Goal: Check status: Check status

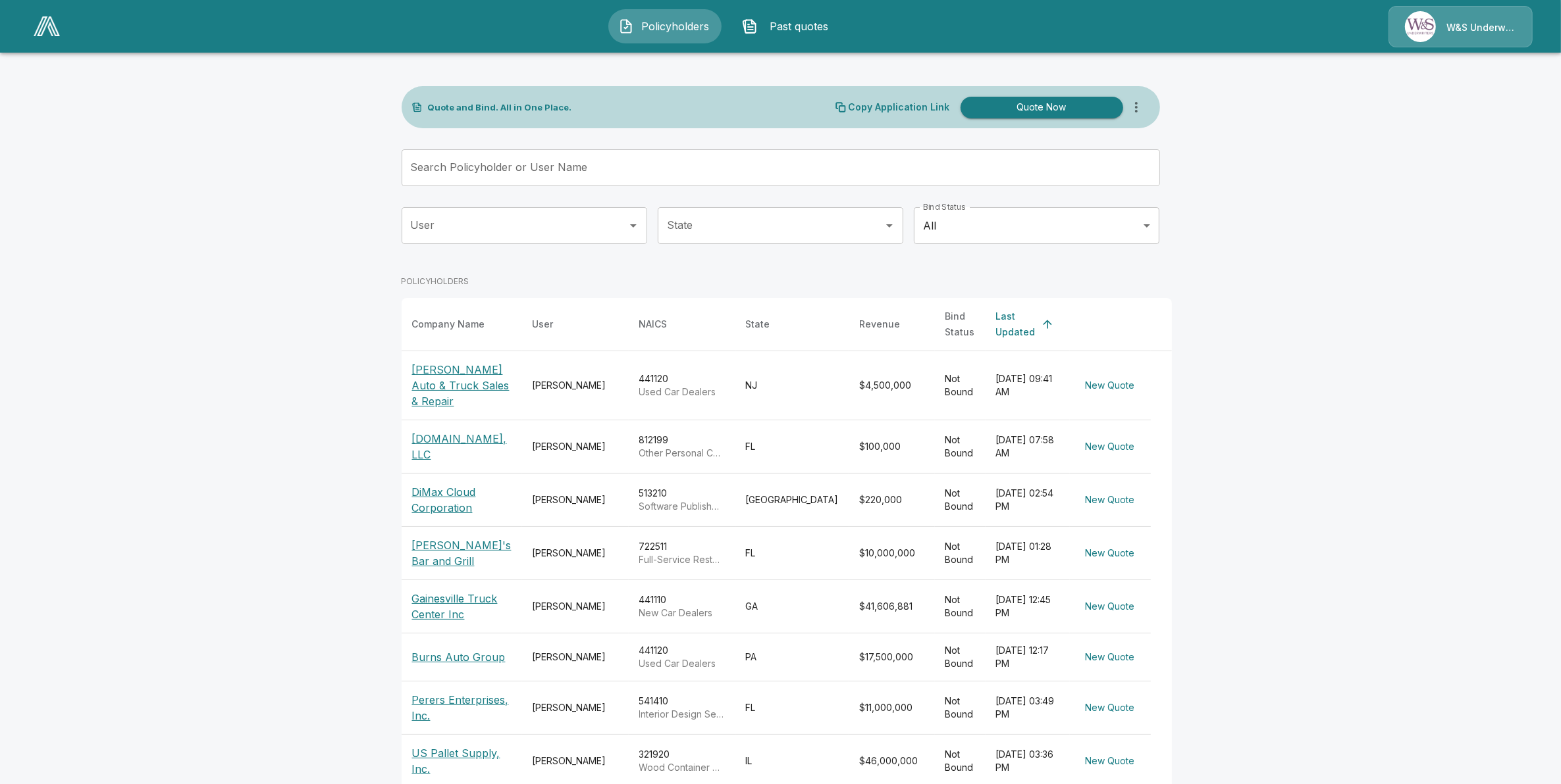
click at [986, 436] on td "[DATE] 07:58 AM" at bounding box center [1027, 447] width 84 height 54
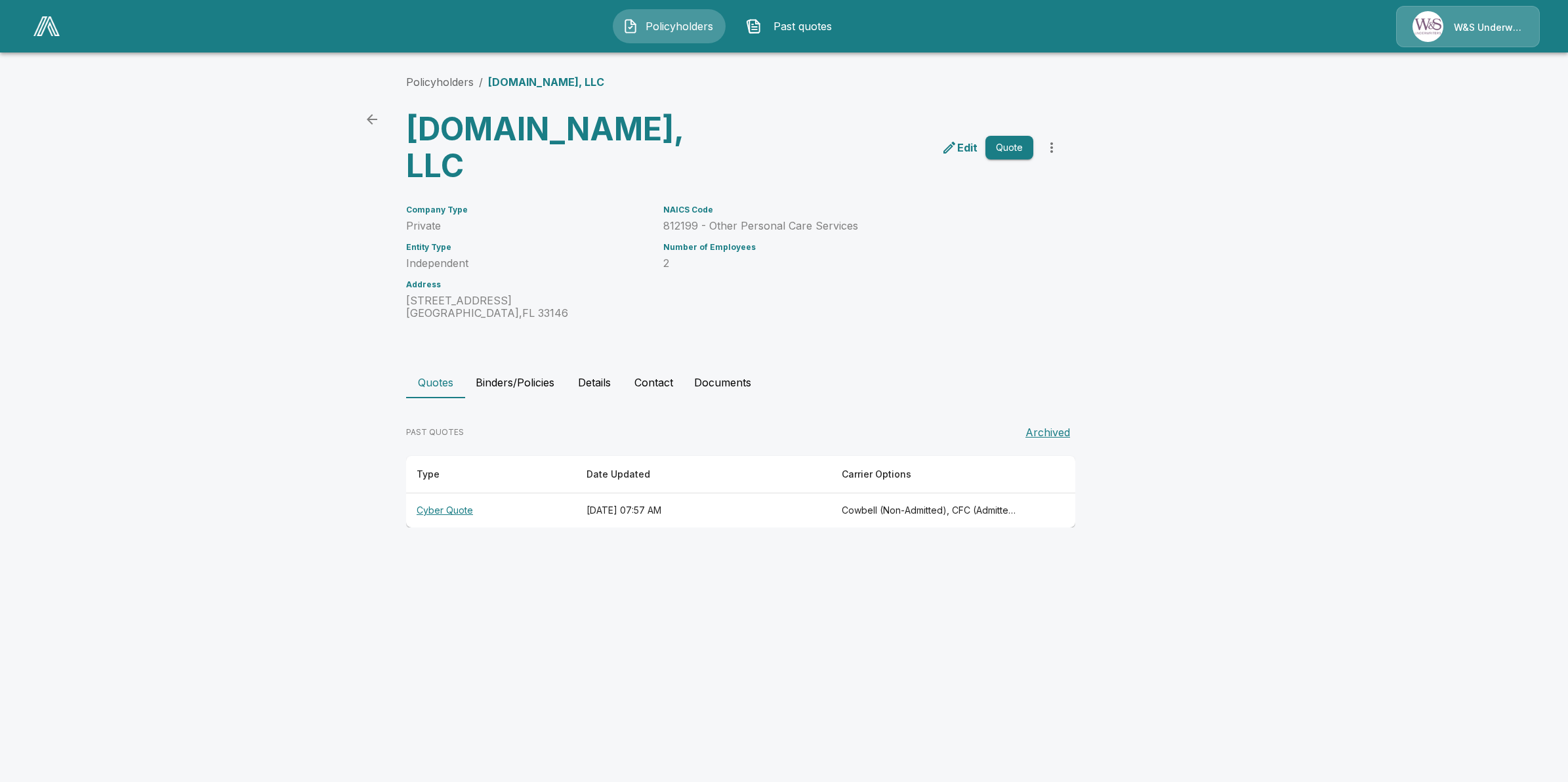
click at [615, 493] on th "[DATE] 07:57 AM" at bounding box center [703, 510] width 255 height 34
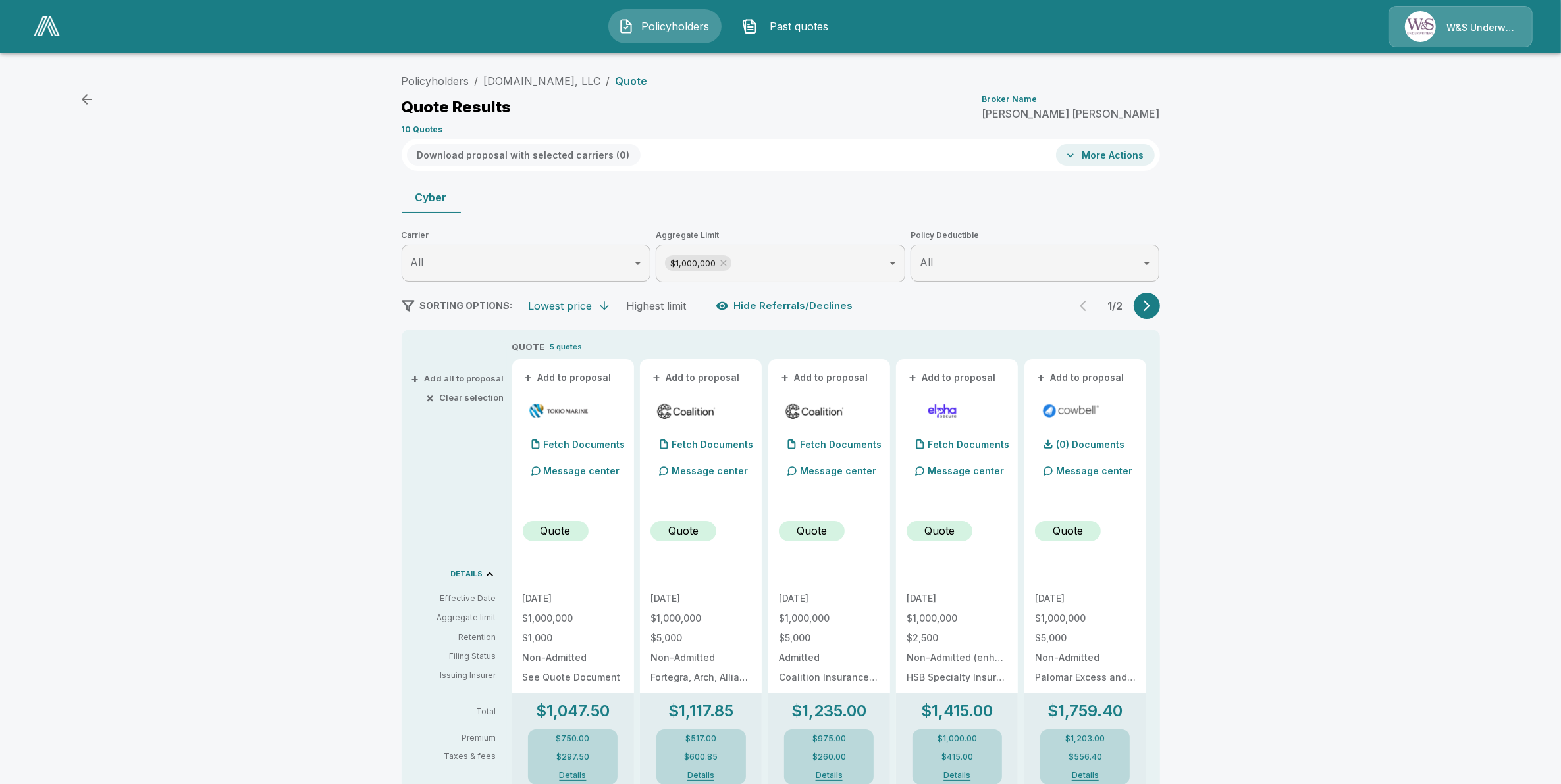
click at [81, 98] on icon "button" at bounding box center [86, 99] width 16 height 16
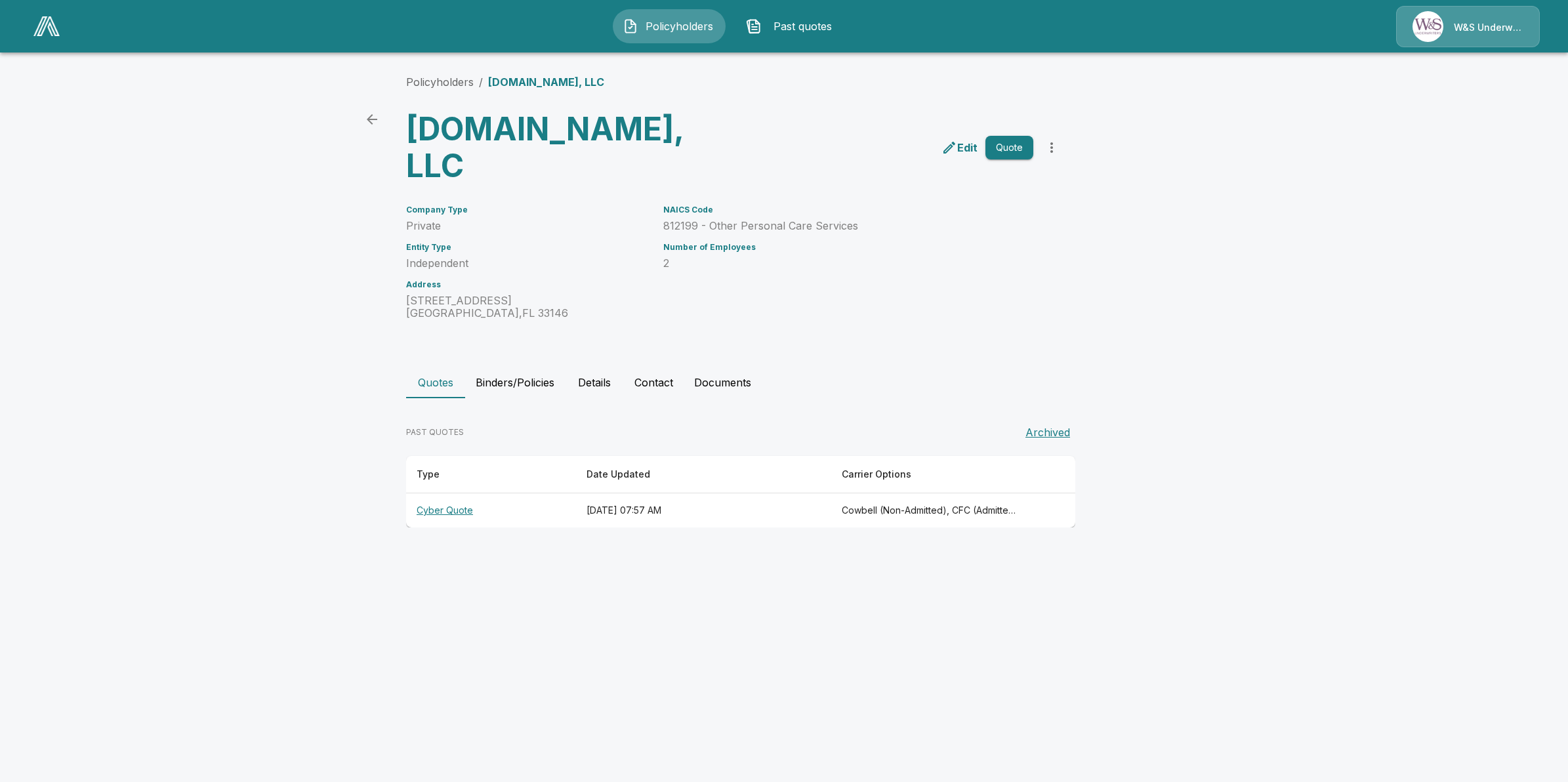
click at [81, 97] on main "Policyholders / [DOMAIN_NAME], LLC [DOMAIN_NAME], LLC Edit Quote Company Type P…" at bounding box center [784, 276] width 1568 height 553
click at [777, 18] on span "Past quotes" at bounding box center [803, 26] width 72 height 16
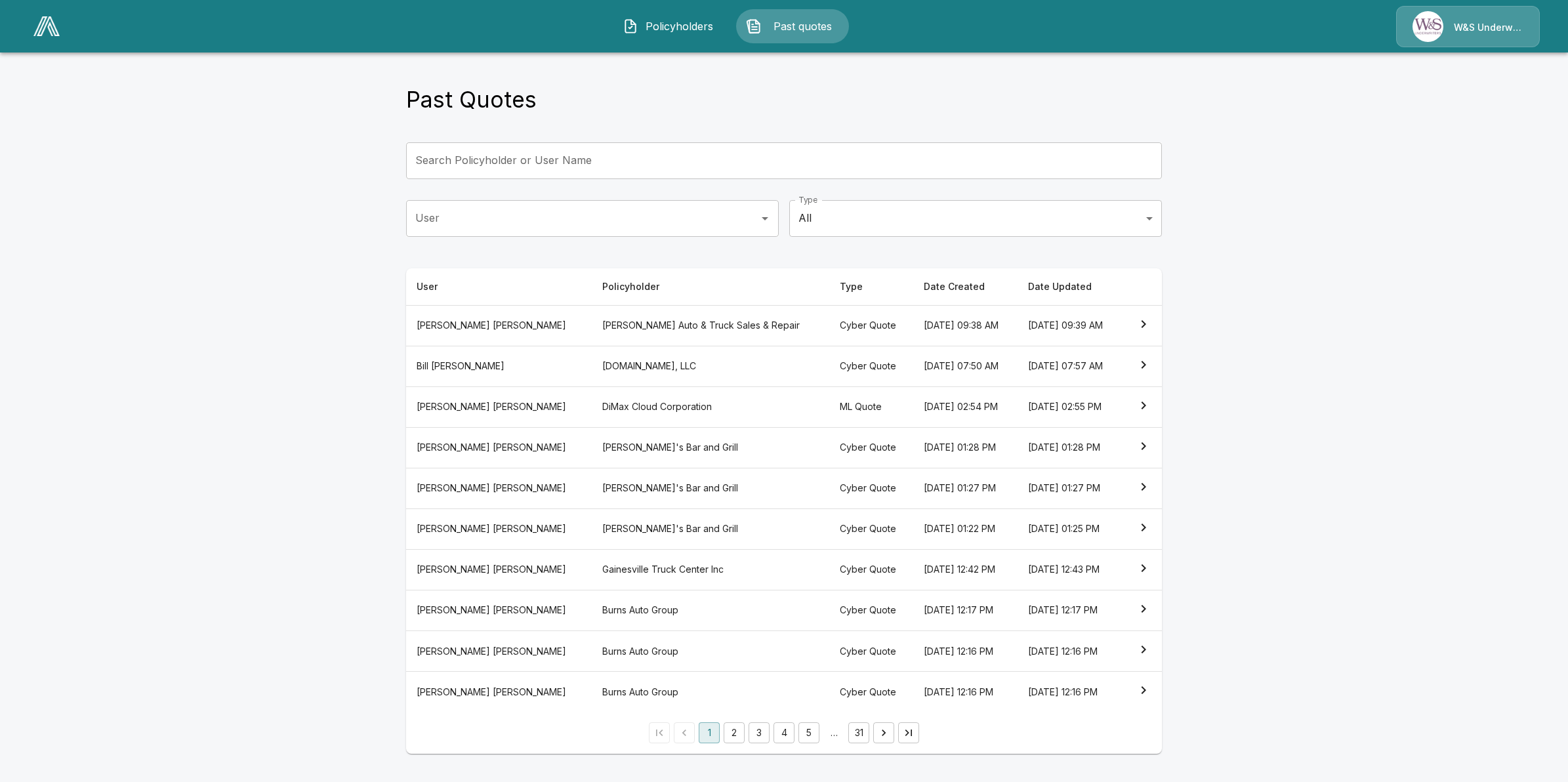
click at [735, 730] on button "2" at bounding box center [734, 733] width 21 height 21
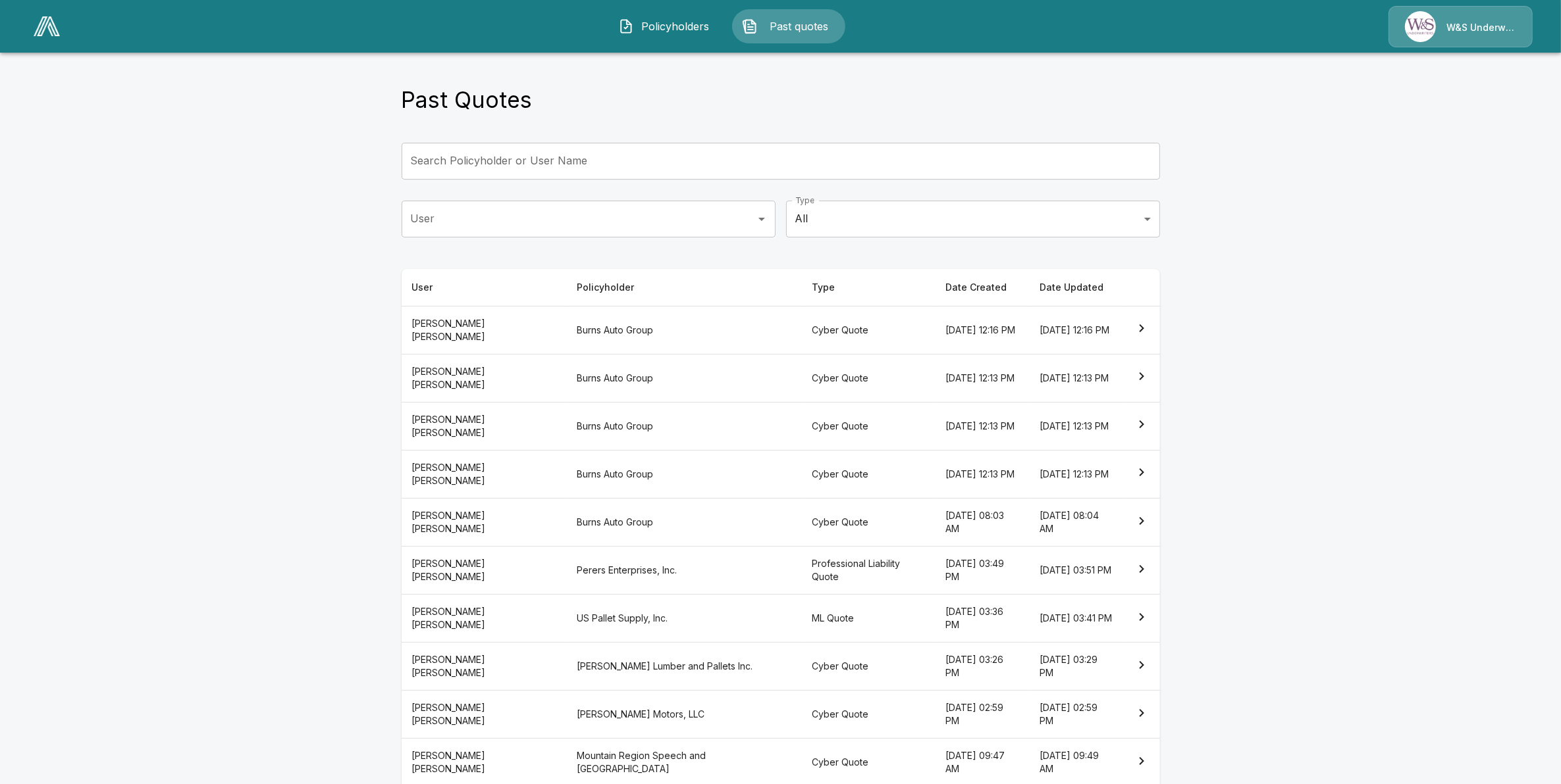
scroll to position [61, 0]
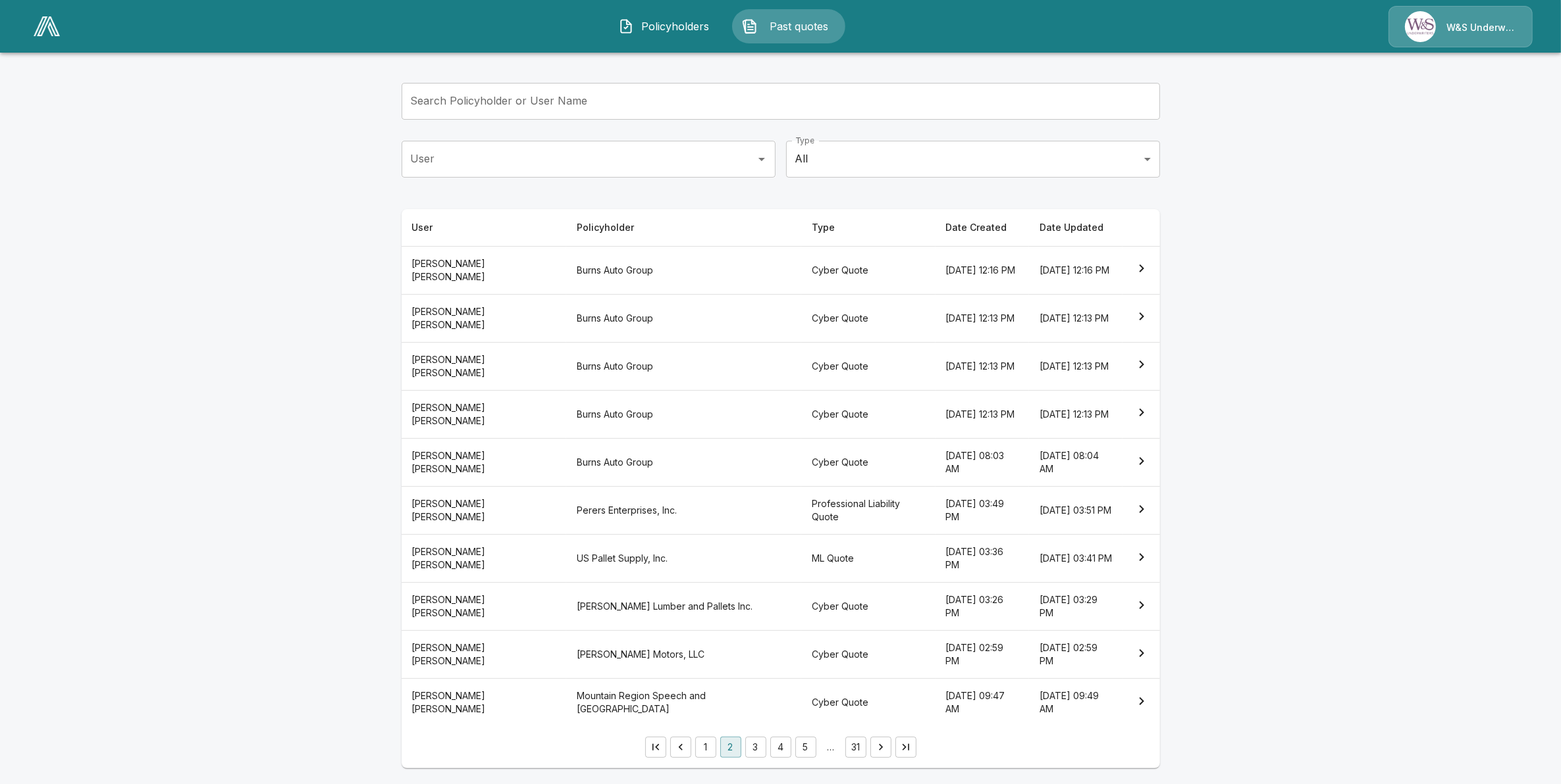
click at [757, 751] on button "3" at bounding box center [756, 748] width 21 height 21
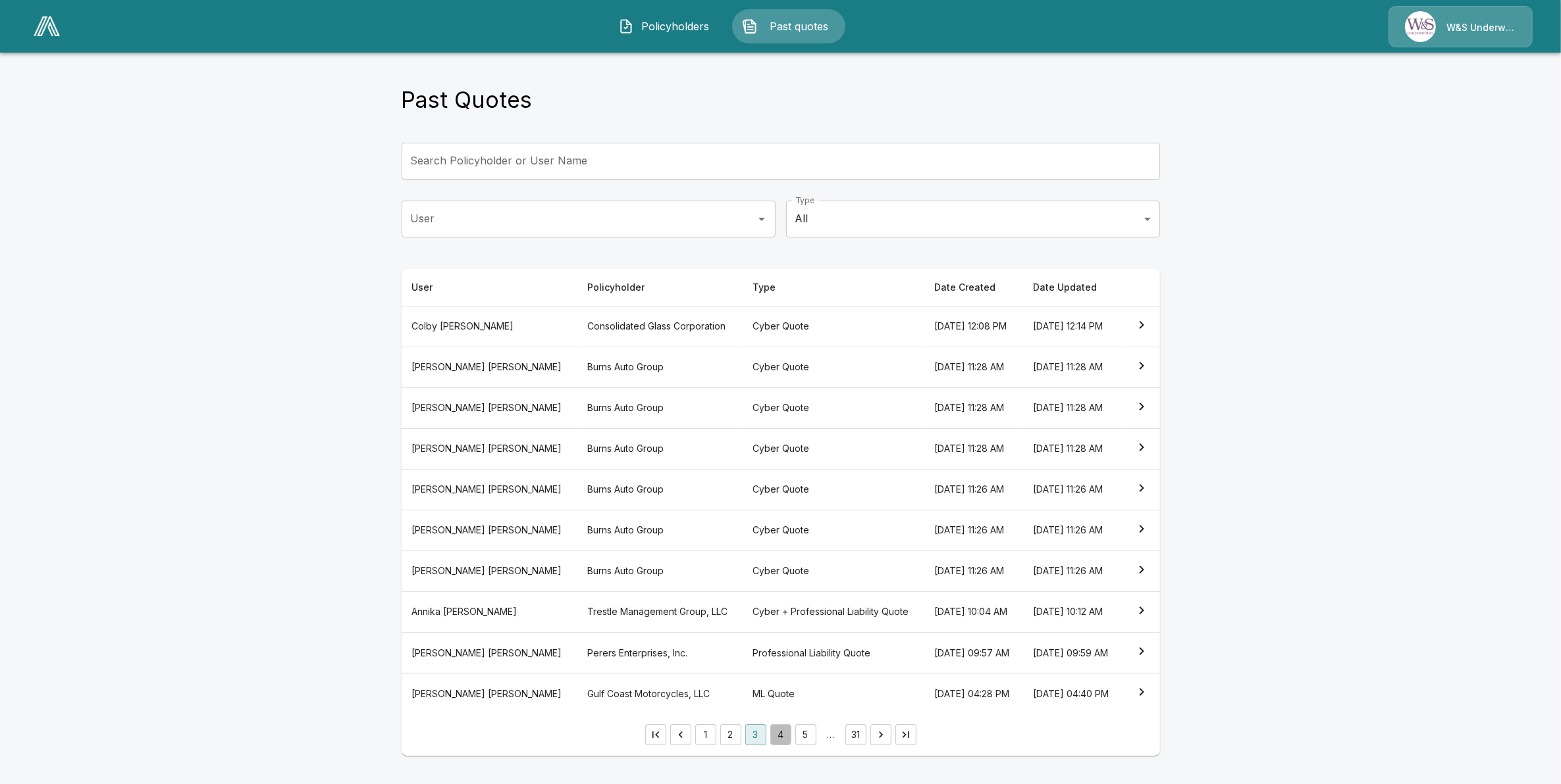
click at [785, 746] on button "4" at bounding box center [781, 735] width 21 height 21
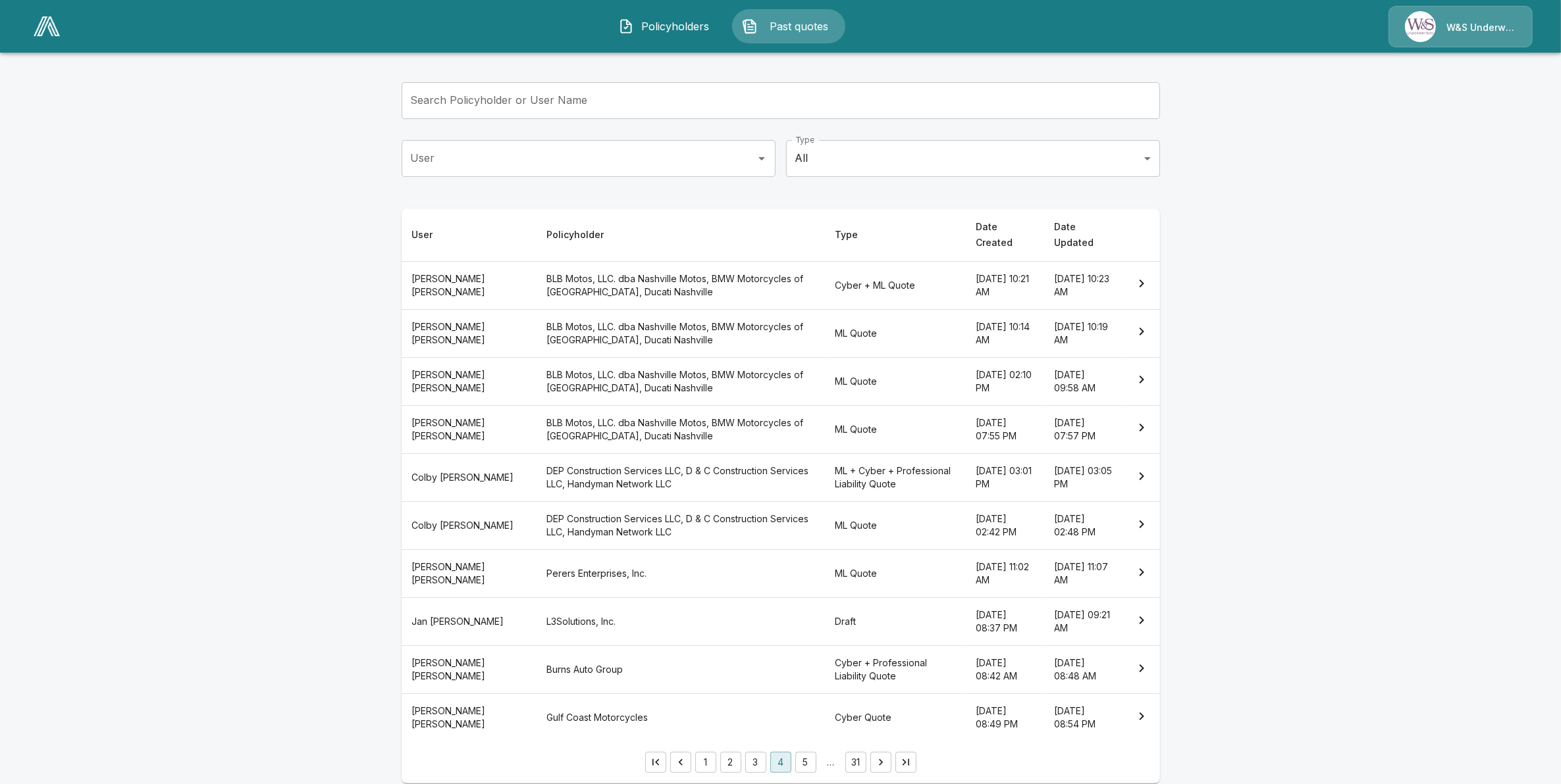
click at [603, 264] on th "BLB Motos, LLC. dba Nashville Motos, BMW Motorcycles of [GEOGRAPHIC_DATA], Duca…" at bounding box center [681, 285] width 289 height 48
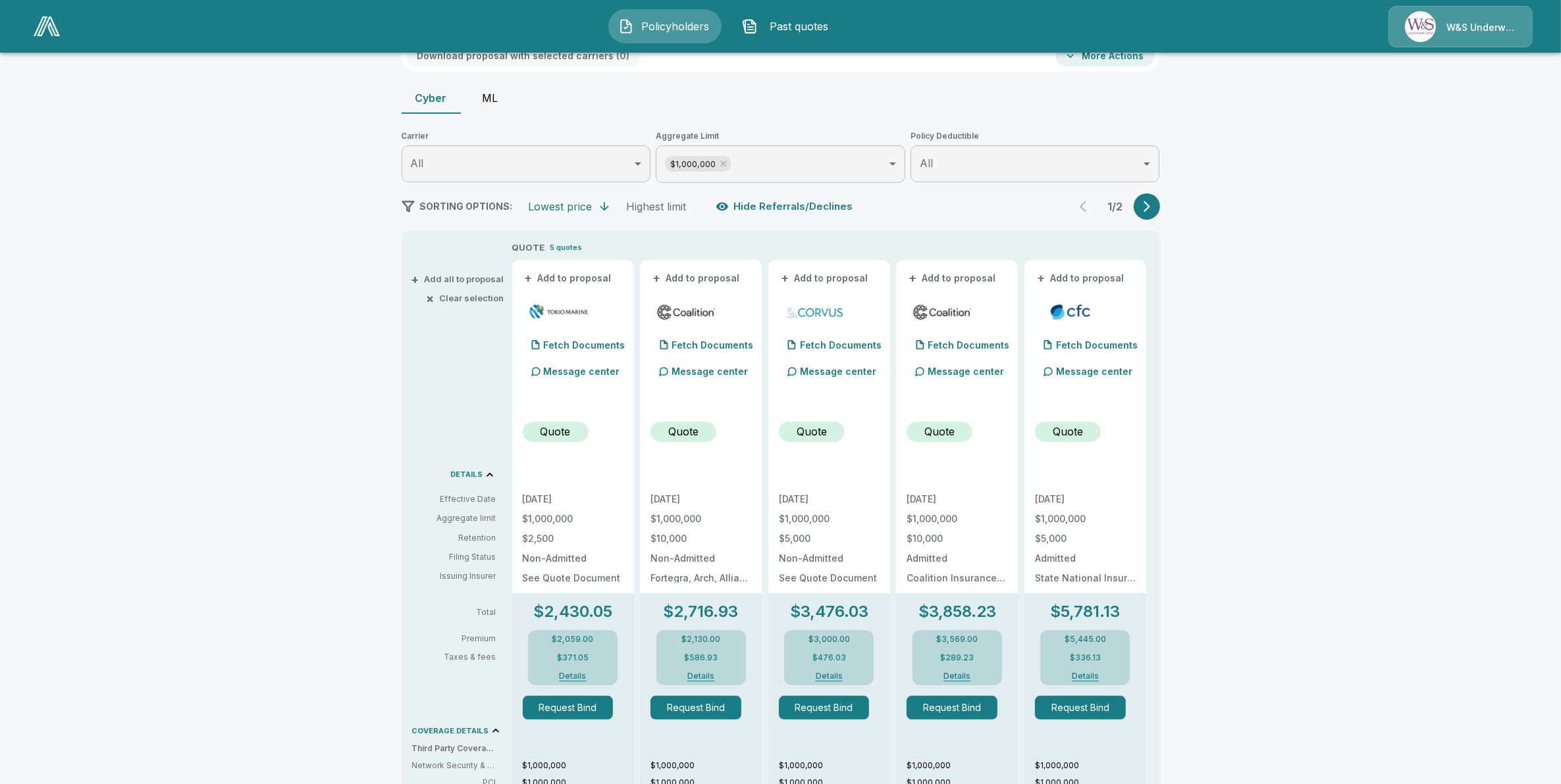
scroll to position [61, 0]
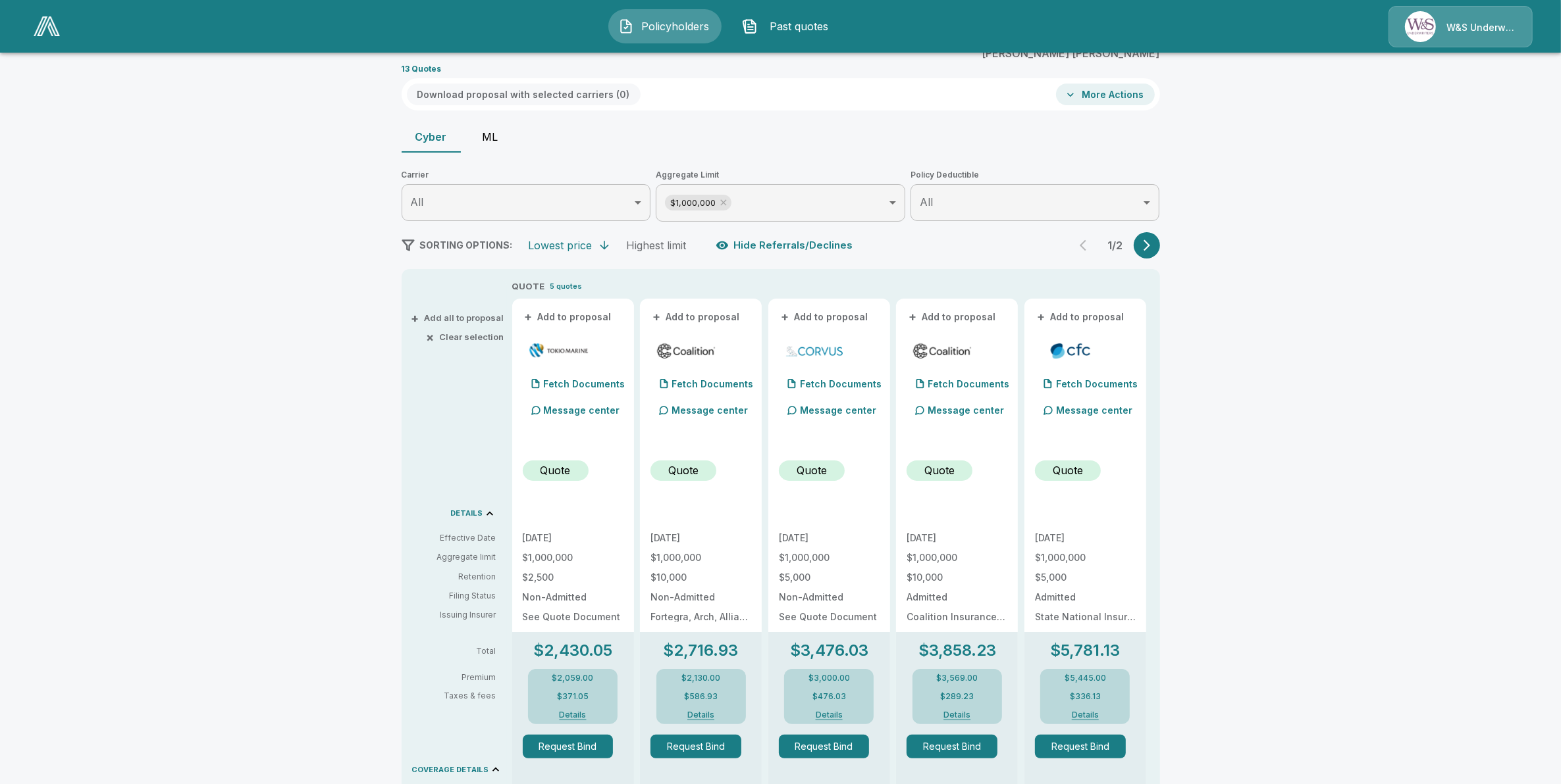
click at [495, 136] on button "ML" at bounding box center [490, 137] width 60 height 32
